Goal: Find specific page/section: Find specific page/section

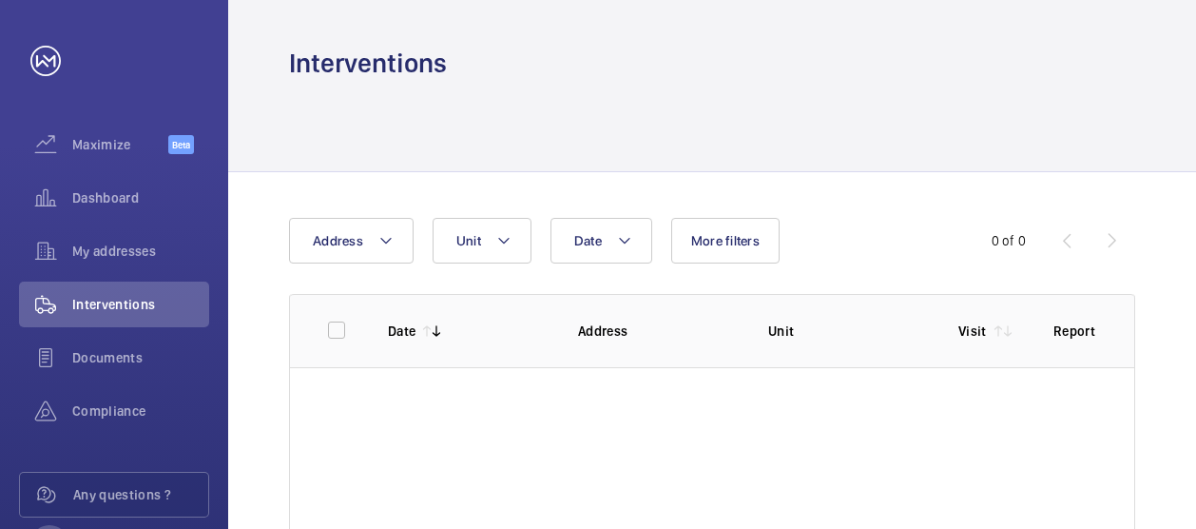
scroll to position [100, 0]
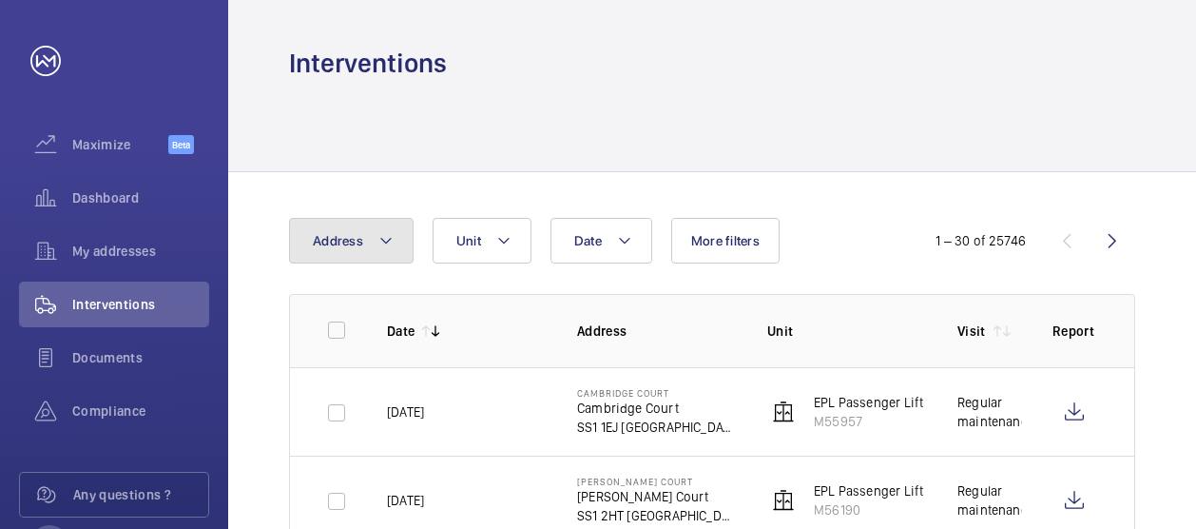
click at [401, 250] on button "Address" at bounding box center [351, 241] width 125 height 46
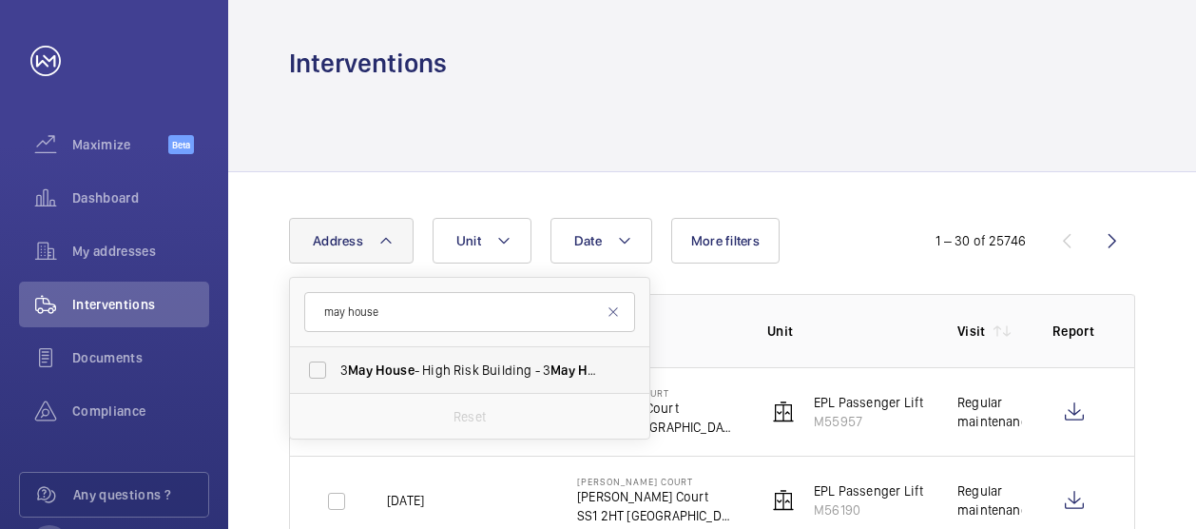
type input "may house"
click at [459, 373] on span "[DATE] House - High Risk Building - [DATE][GEOGRAPHIC_DATA]" at bounding box center [470, 369] width 261 height 19
click at [337, 373] on input "[DATE] House - High Risk Building - [DATE][GEOGRAPHIC_DATA]" at bounding box center [318, 370] width 38 height 38
checkbox input "true"
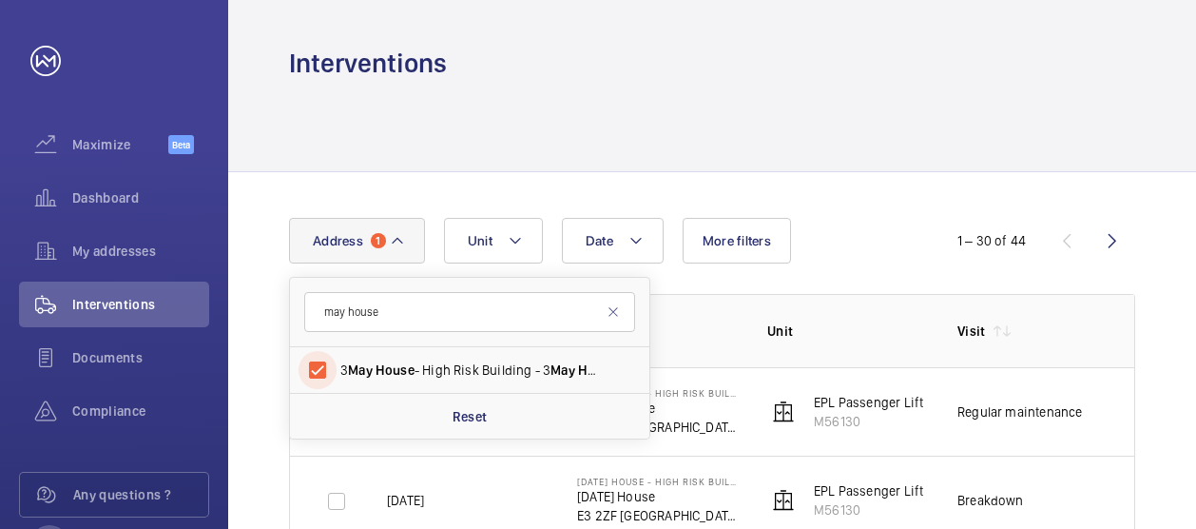
scroll to position [249, 0]
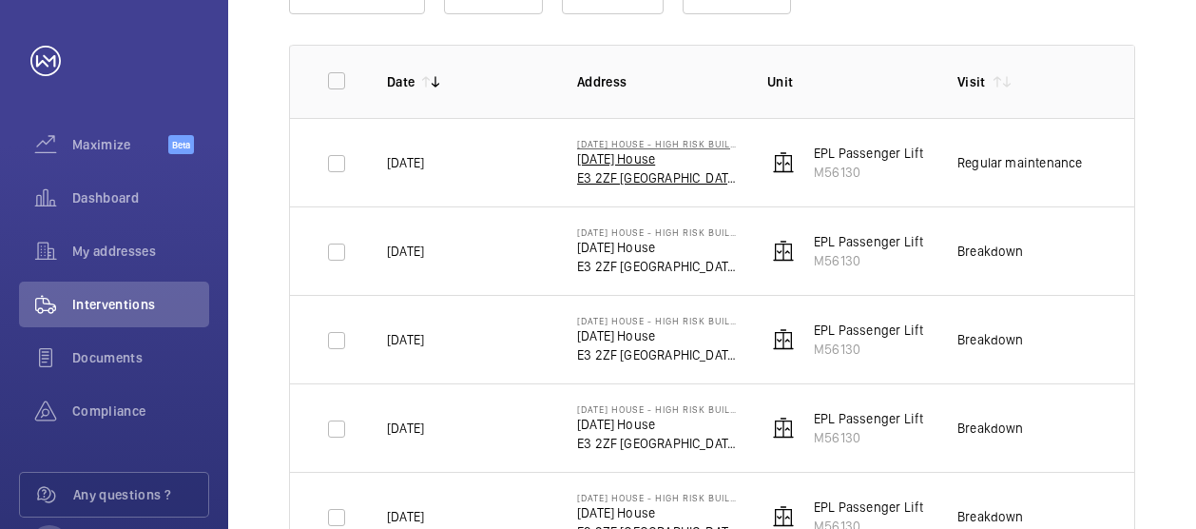
click at [649, 153] on p "[DATE] House" at bounding box center [657, 158] width 160 height 19
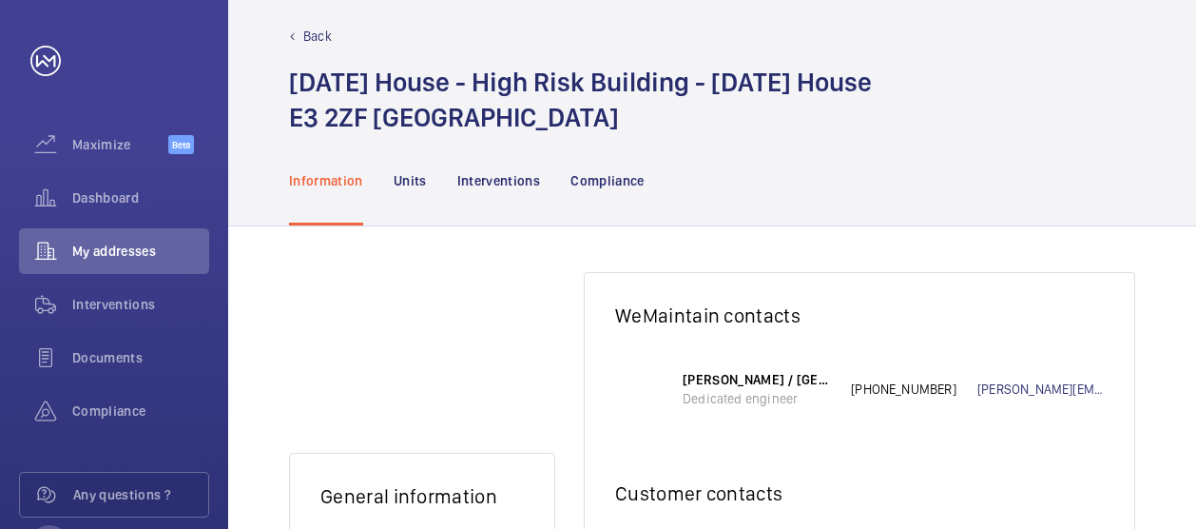
scroll to position [18, 0]
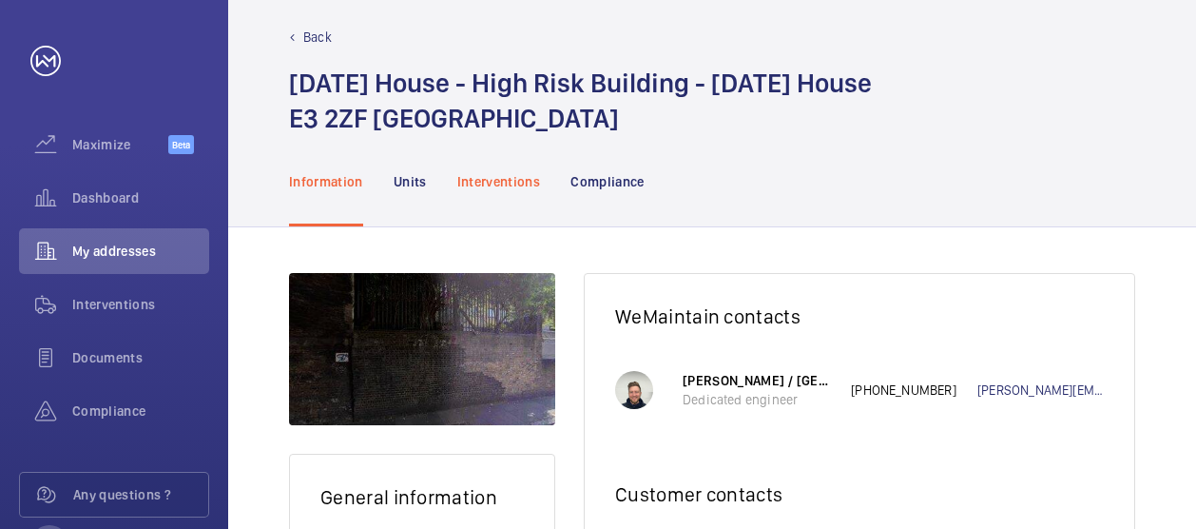
click at [509, 178] on p "Interventions" at bounding box center [499, 181] width 84 height 19
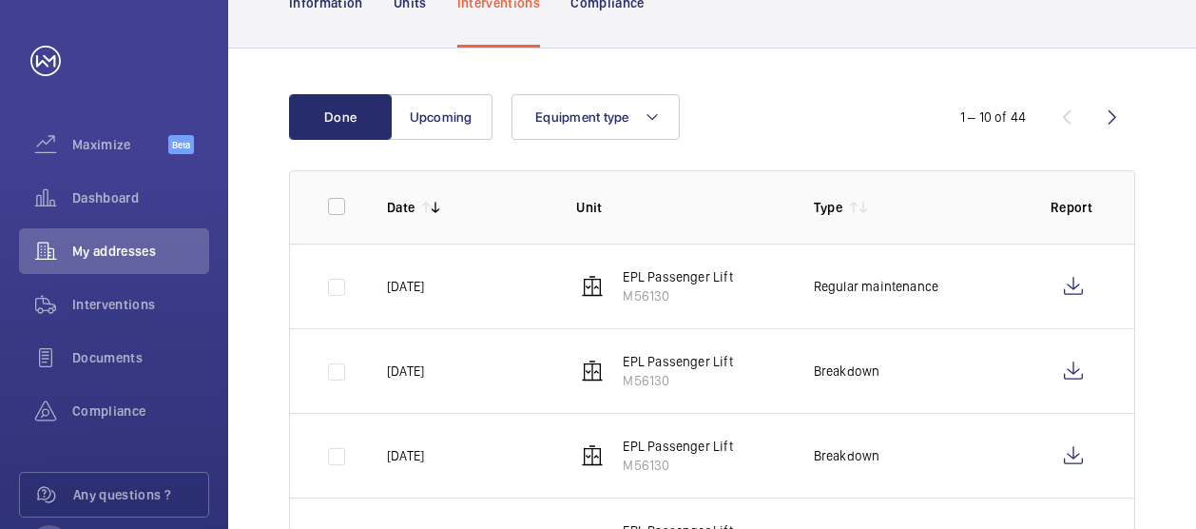
scroll to position [223, 0]
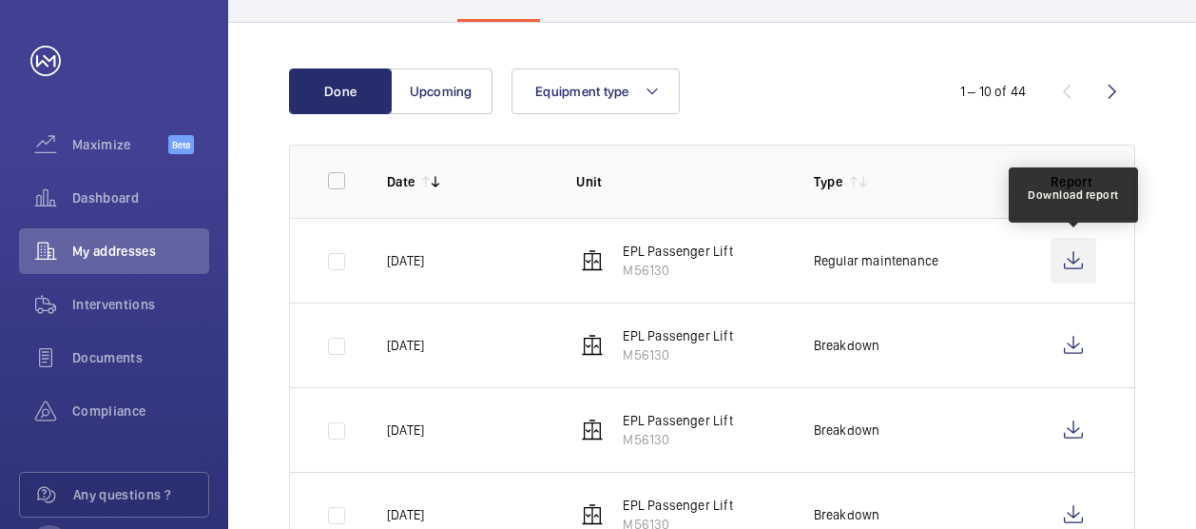
click at [1076, 261] on wm-front-icon-button at bounding box center [1074, 261] width 46 height 46
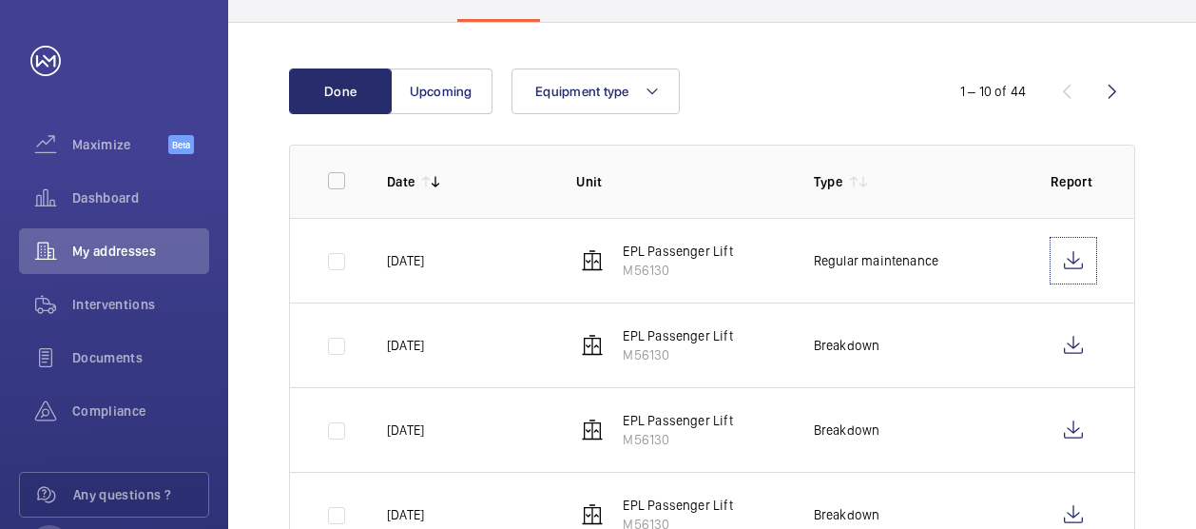
scroll to position [0, 0]
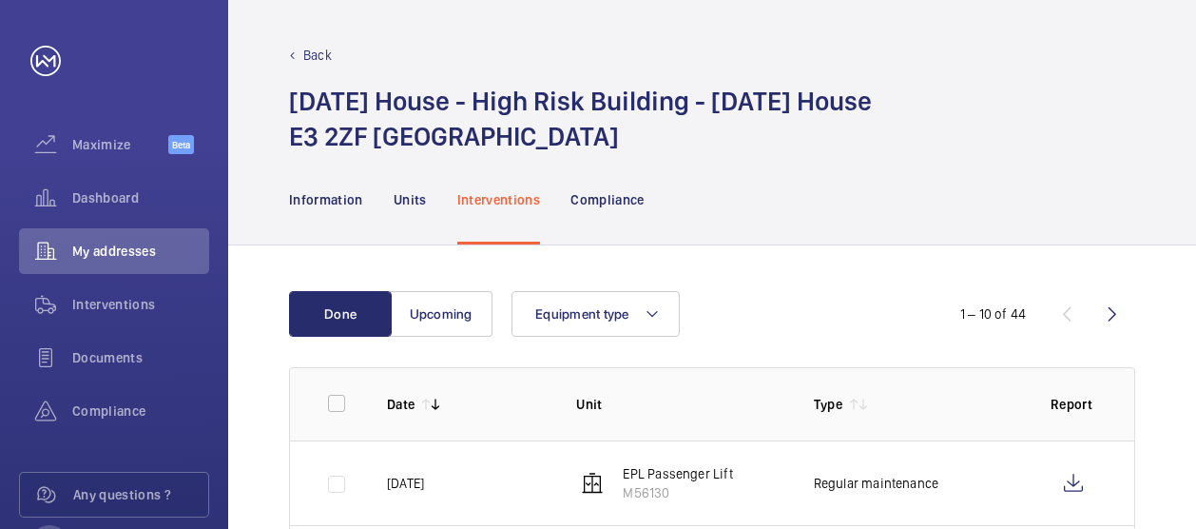
click at [310, 50] on p "Back" at bounding box center [317, 55] width 29 height 19
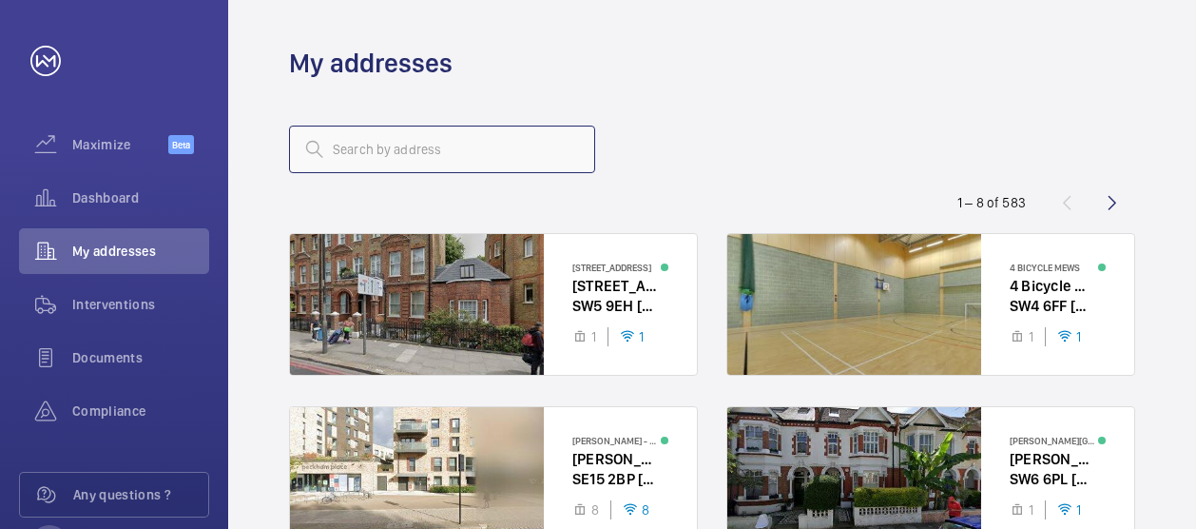
click at [410, 145] on input "text" at bounding box center [442, 150] width 306 height 48
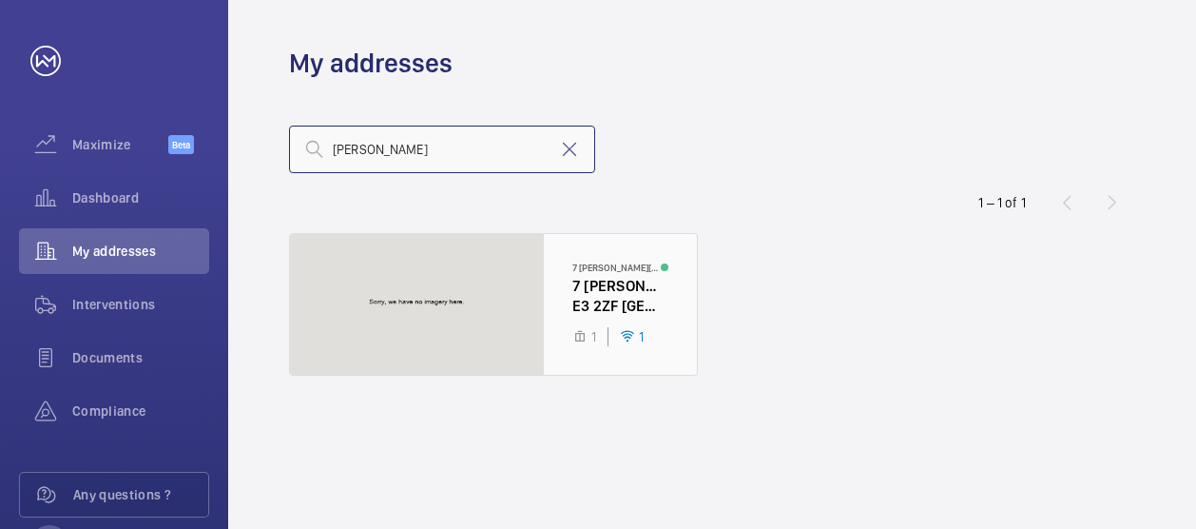
type input "[PERSON_NAME]"
click at [588, 272] on div at bounding box center [493, 304] width 407 height 141
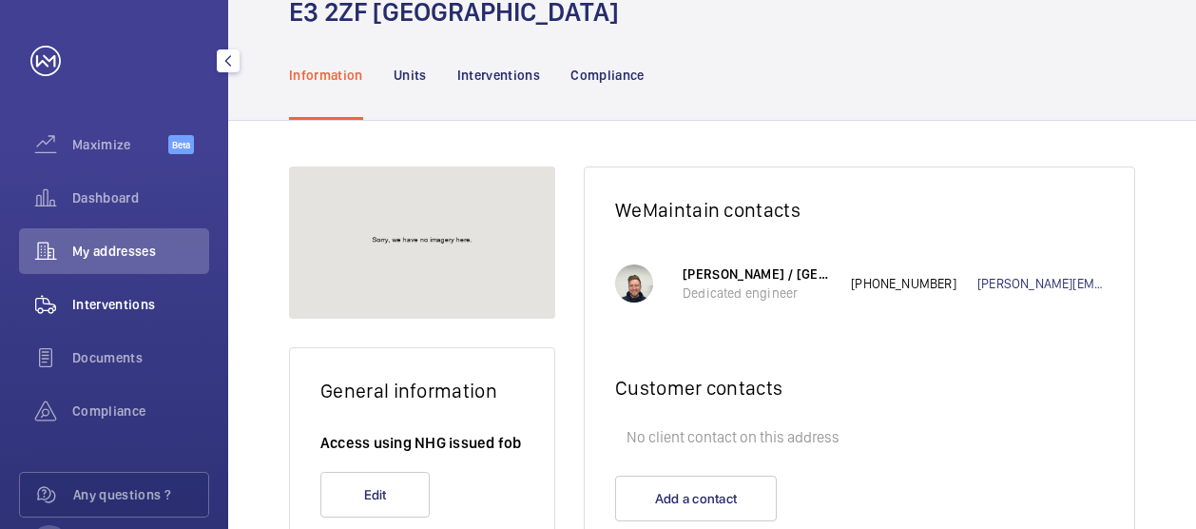
scroll to position [80, 0]
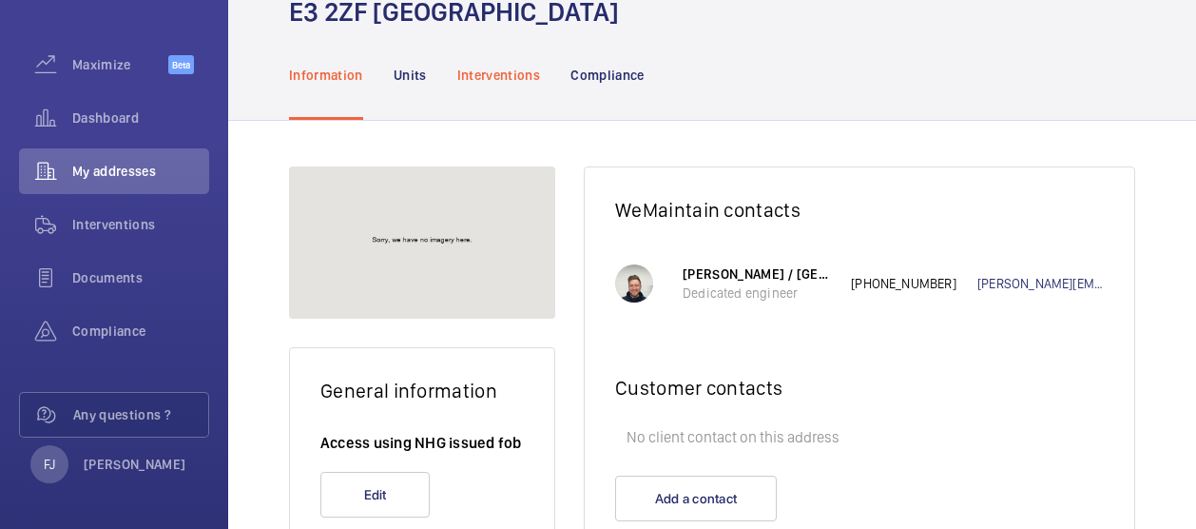
click at [515, 66] on p "Interventions" at bounding box center [499, 75] width 84 height 19
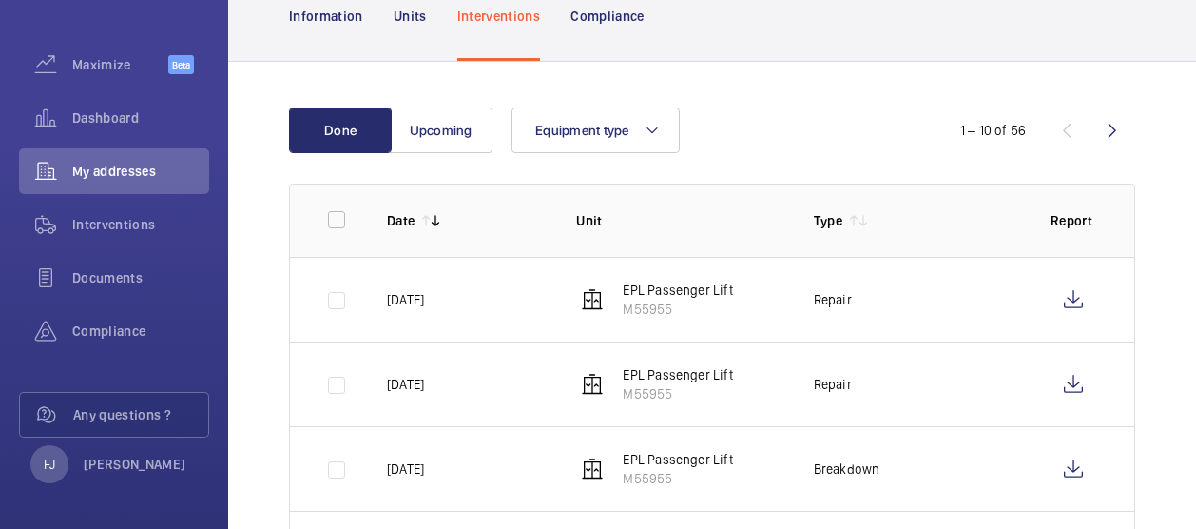
scroll to position [220, 0]
click at [436, 106] on button "Upcoming" at bounding box center [441, 129] width 103 height 46
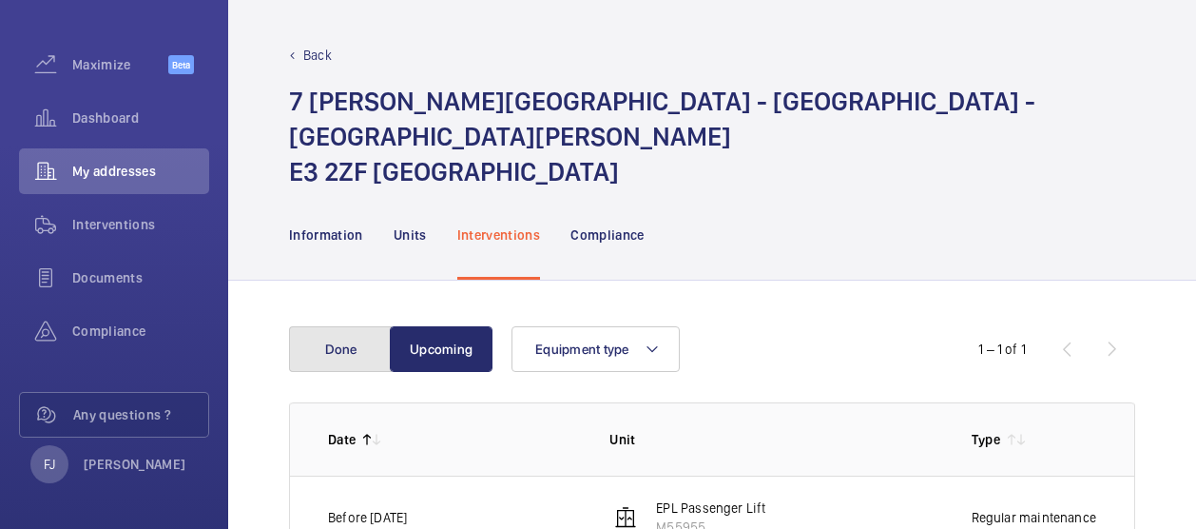
click at [356, 334] on button "Done" at bounding box center [340, 349] width 103 height 46
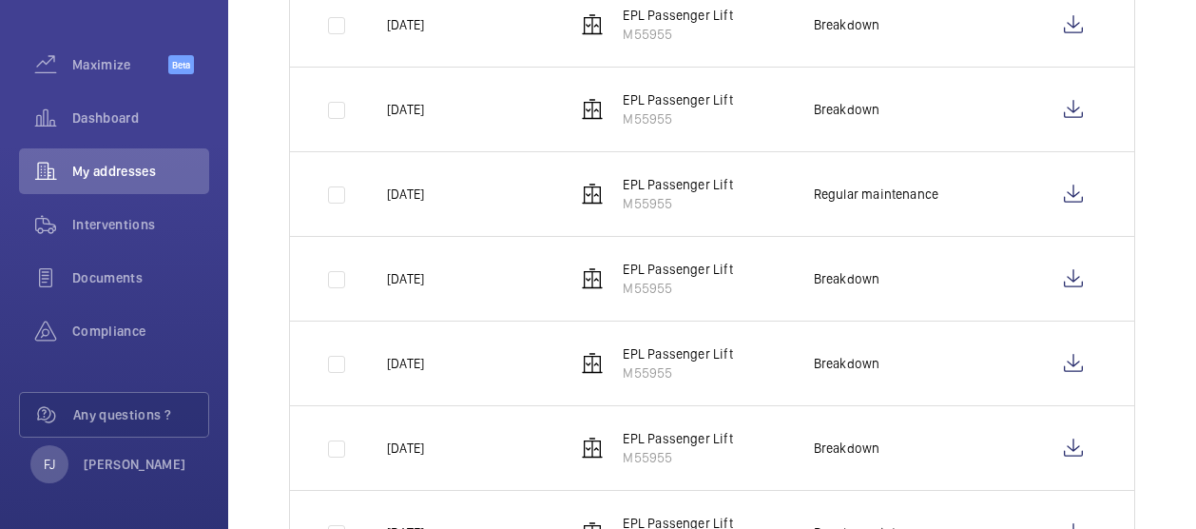
scroll to position [664, 0]
